Goal: Information Seeking & Learning: Understand process/instructions

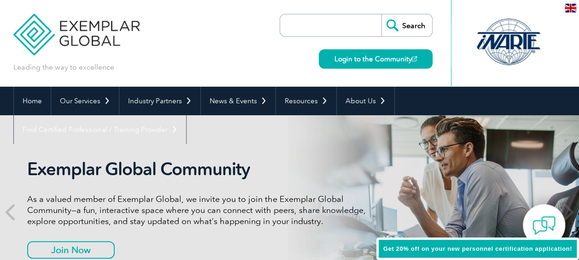
click at [339, 16] on input "search" at bounding box center [333, 25] width 97 height 22
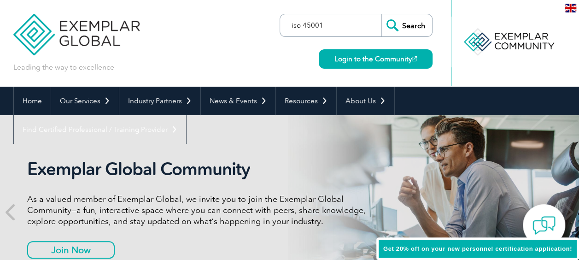
type input "iso 45001"
click at [382, 14] on input "Search" at bounding box center [407, 25] width 51 height 22
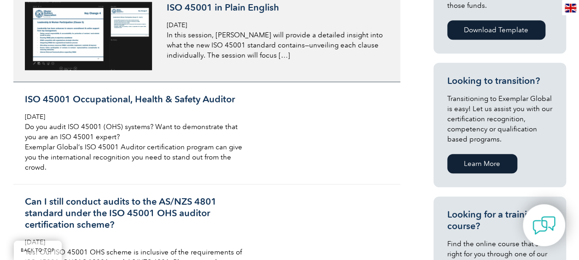
scroll to position [460, 0]
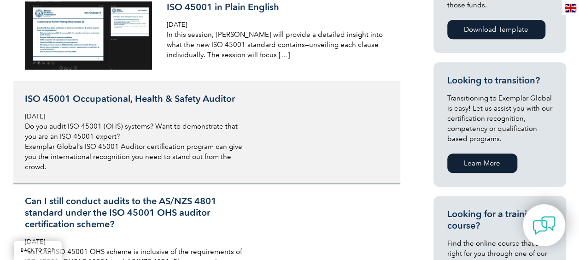
click at [212, 104] on div "ISO 45001 Occupational, Health & Safety Auditor [DATE] Do you audit ISO 45001 (…" at bounding box center [134, 132] width 218 height 79
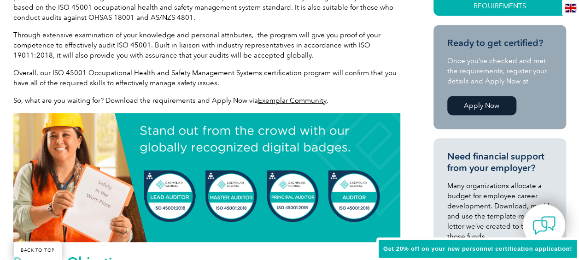
scroll to position [276, 0]
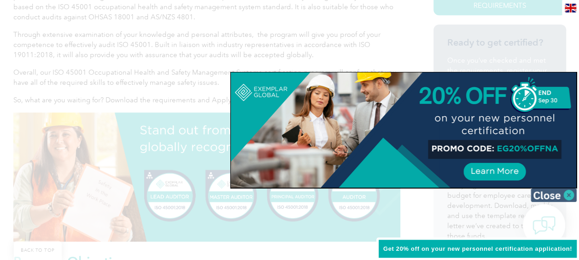
click at [569, 192] on img at bounding box center [554, 195] width 46 height 14
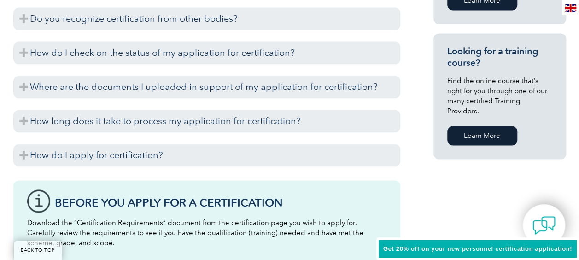
scroll to position [669, 0]
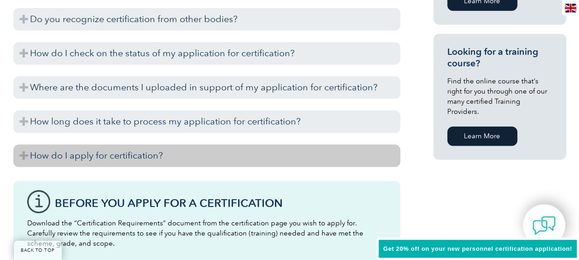
click at [225, 149] on h3 "How do I apply for certification?" at bounding box center [206, 155] width 387 height 23
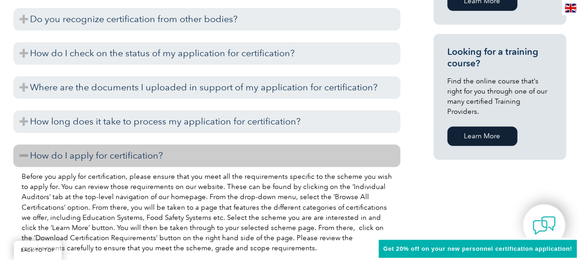
scroll to position [717, 0]
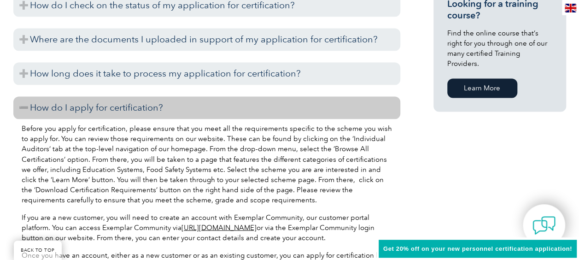
click at [225, 112] on h3 "How do I apply for certification?" at bounding box center [206, 107] width 387 height 23
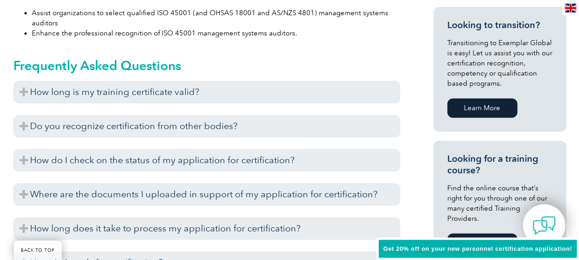
scroll to position [543, 0]
